Goal: Information Seeking & Learning: Learn about a topic

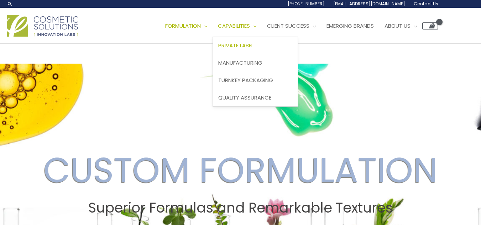
click at [254, 43] on span "Private Label" at bounding box center [235, 45] width 35 height 7
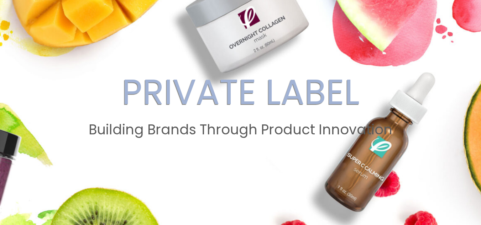
drag, startPoint x: 485, startPoint y: 24, endPoint x: 485, endPoint y: 33, distance: 8.9
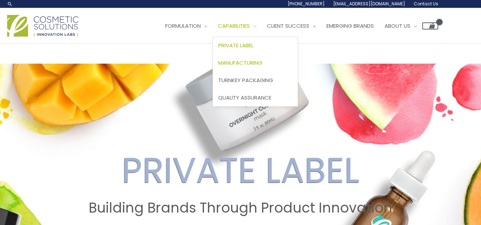
click at [262, 59] on span "Manufacturing" at bounding box center [240, 62] width 44 height 7
click at [272, 81] on span "Turnkey Packaging" at bounding box center [245, 80] width 55 height 7
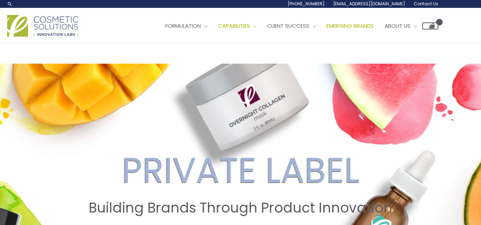
click at [369, 26] on span "Emerging Brands" at bounding box center [350, 25] width 47 height 7
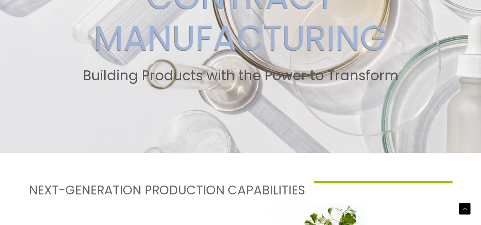
scroll to position [160, 0]
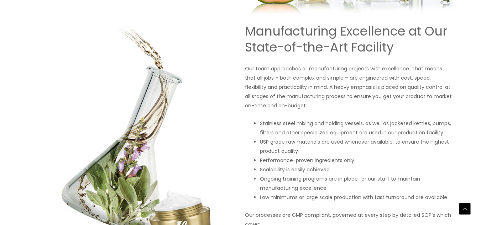
drag, startPoint x: 485, startPoint y: 26, endPoint x: 486, endPoint y: 94, distance: 68.0
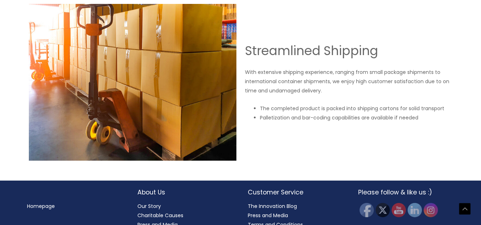
scroll to position [1296, 0]
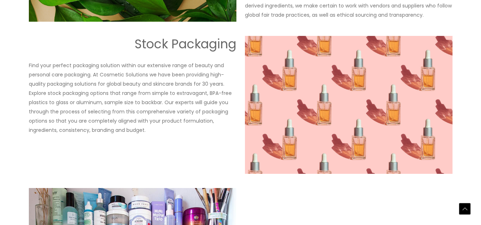
scroll to position [679, 0]
